Goal: Information Seeking & Learning: Learn about a topic

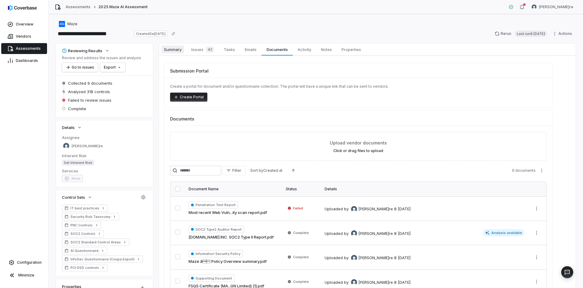
click at [177, 53] on span "Summary" at bounding box center [172, 50] width 22 height 8
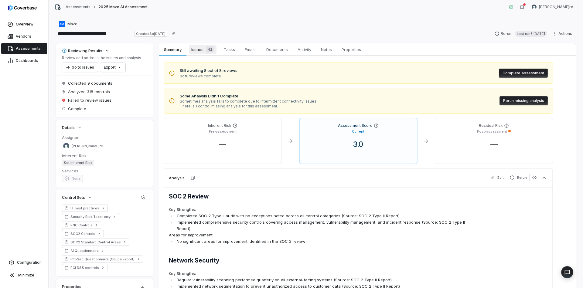
click at [201, 53] on span "Issues 42" at bounding box center [203, 49] width 28 height 8
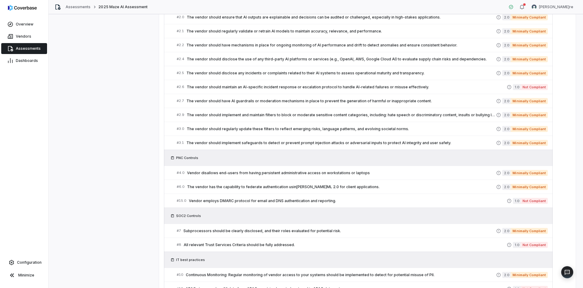
scroll to position [369, 0]
click at [311, 202] on span "Vendor employs DMARC protocol for email and DNS authentication and reporting." at bounding box center [348, 200] width 318 height 5
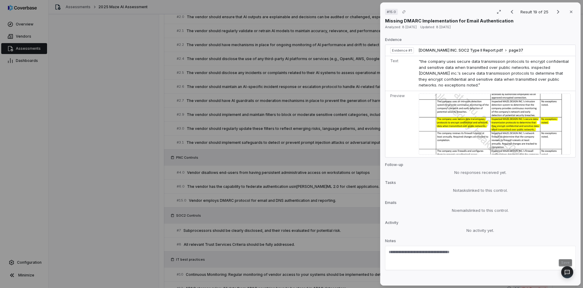
scroll to position [258, 0]
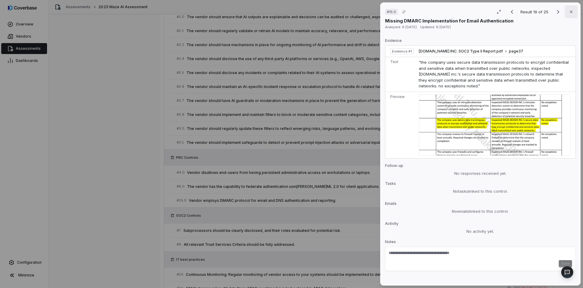
click at [571, 9] on icon "button" at bounding box center [570, 11] width 5 height 5
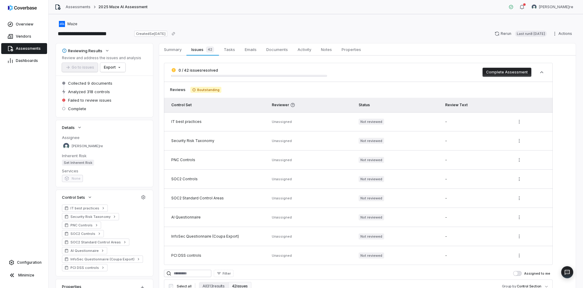
click at [263, 53] on link "Documents Documents" at bounding box center [276, 49] width 31 height 12
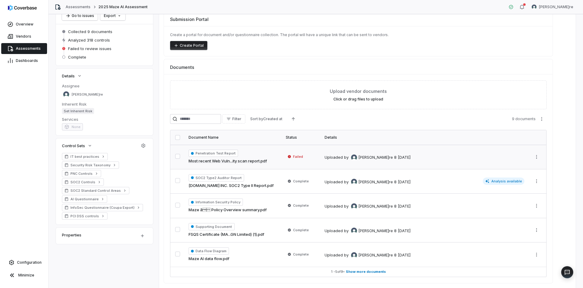
scroll to position [73, 0]
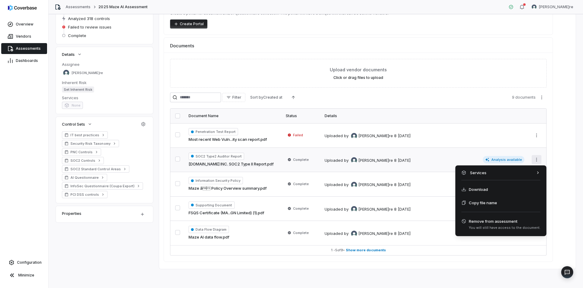
click at [531, 162] on html "**********" at bounding box center [291, 144] width 583 height 288
drag, startPoint x: 423, startPoint y: 173, endPoint x: 408, endPoint y: 169, distance: 14.8
click at [422, 173] on html "**********" at bounding box center [291, 144] width 583 height 288
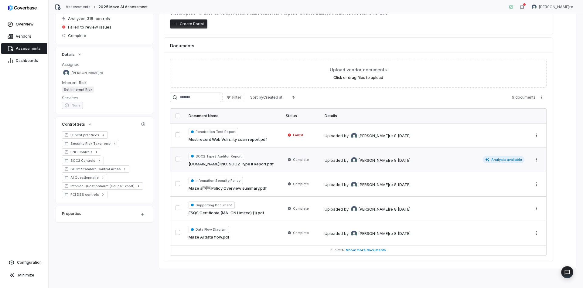
click at [394, 158] on div "8 [DATE]" at bounding box center [402, 161] width 16 height 6
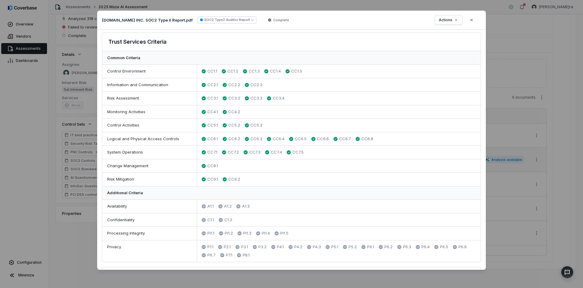
scroll to position [162, 0]
click at [473, 21] on icon "button" at bounding box center [471, 20] width 5 height 5
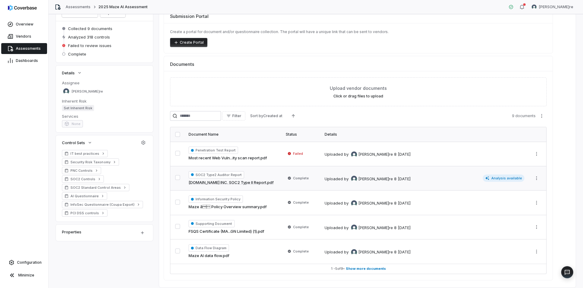
scroll to position [66, 0]
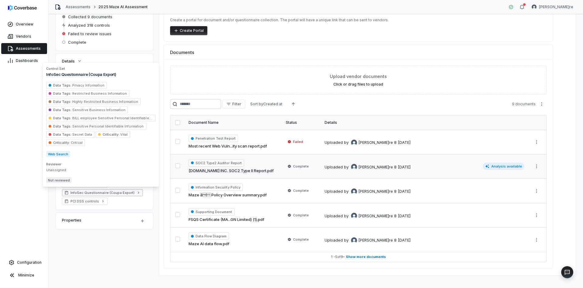
click at [105, 194] on span "InfoSec Questionnaire (Coupa Export)" at bounding box center [102, 192] width 64 height 5
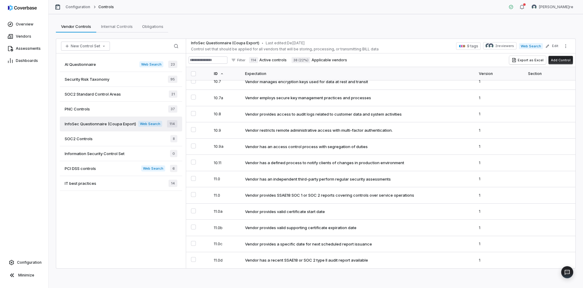
scroll to position [1797, 0]
click at [330, 164] on td "Vendor has a defined process to notify clients of changes in production environ…" at bounding box center [357, 163] width 233 height 16
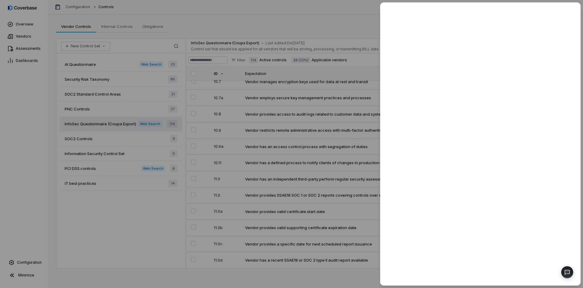
click at [261, 93] on div at bounding box center [291, 144] width 583 height 288
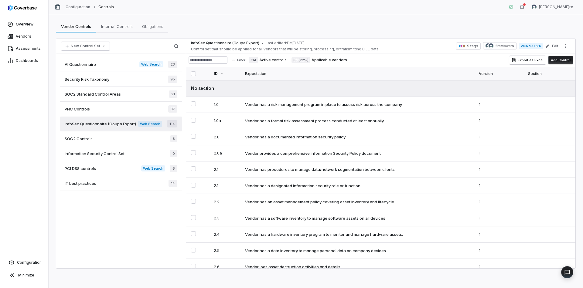
type textarea "*"
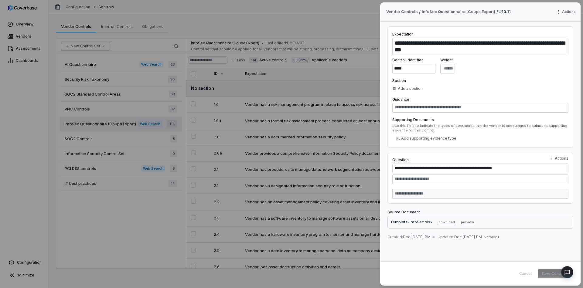
click at [280, 83] on div "**********" at bounding box center [291, 144] width 583 height 288
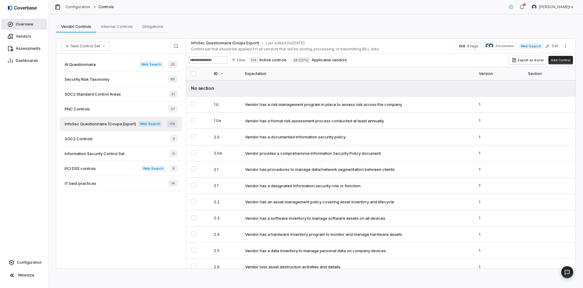
click at [27, 25] on span "Overview" at bounding box center [25, 24] width 18 height 5
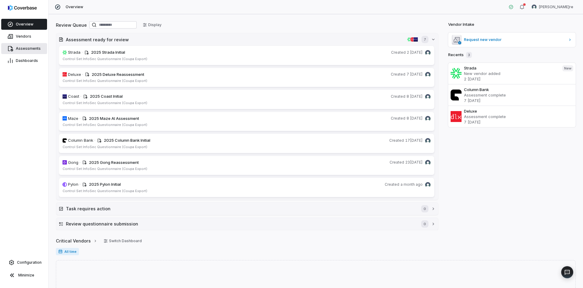
click at [22, 47] on span "Assessments" at bounding box center [28, 48] width 25 height 5
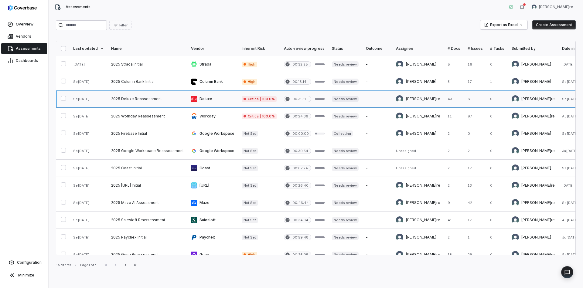
click at [132, 100] on link at bounding box center [147, 98] width 80 height 17
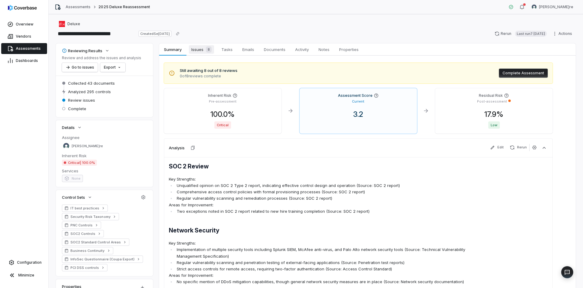
click at [208, 51] on span "8" at bounding box center [209, 49] width 6 height 6
